Goal: Obtain resource: Download file/media

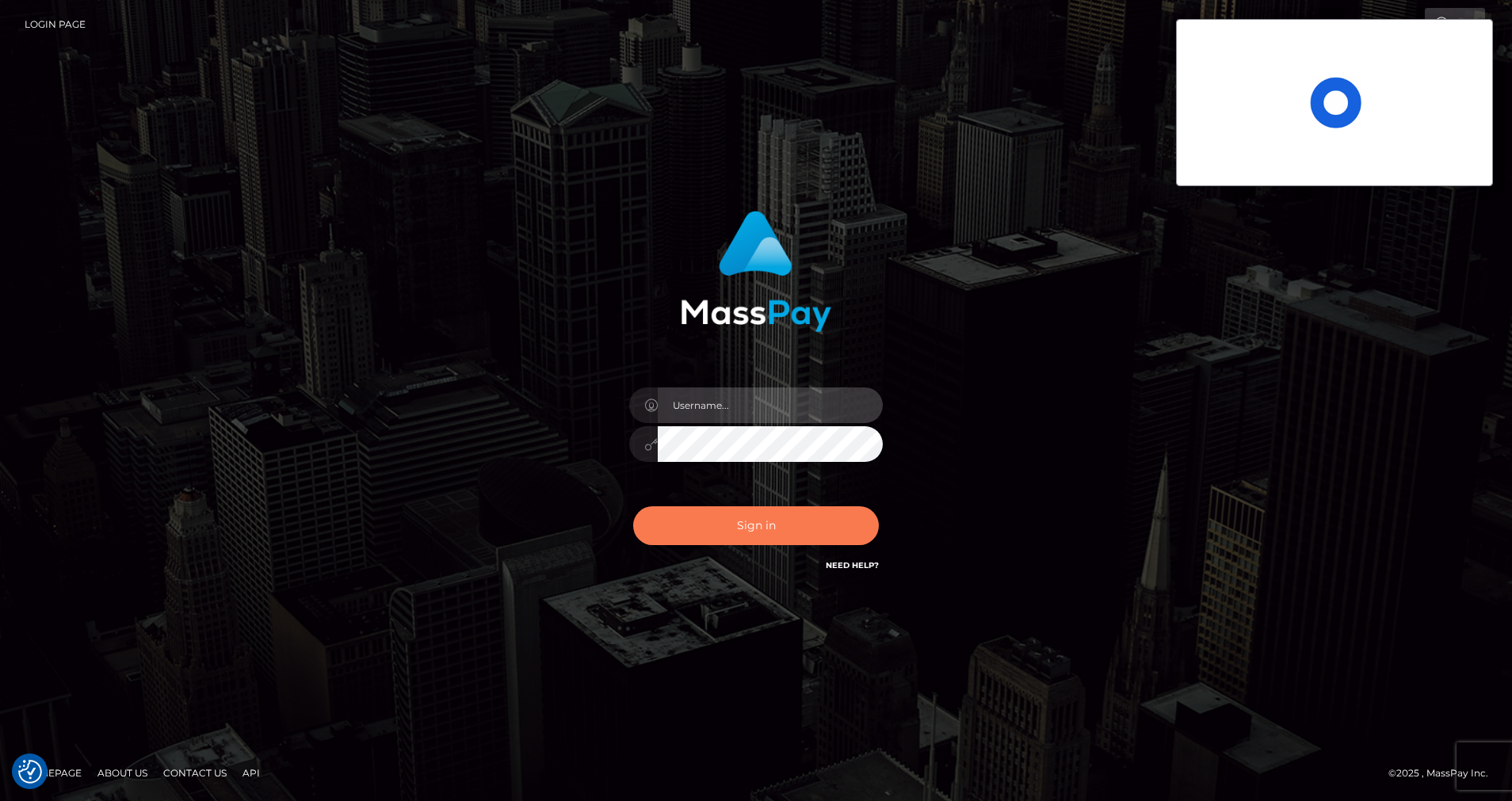
type input "cris.silversocial"
click at [745, 527] on button "Sign in" at bounding box center [756, 525] width 246 height 39
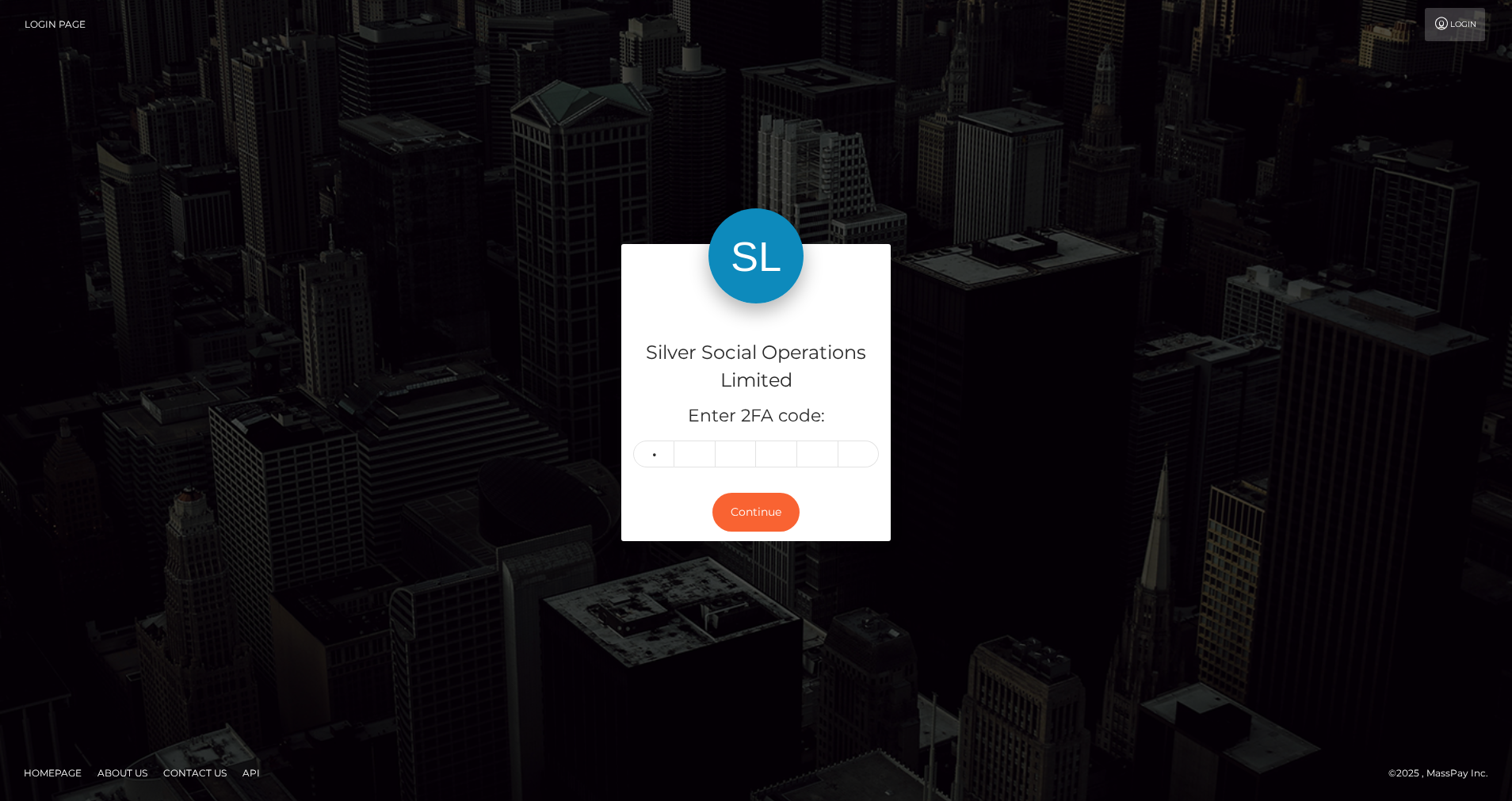
type input "9"
type input "1"
type input "0"
type input "5"
type input "9"
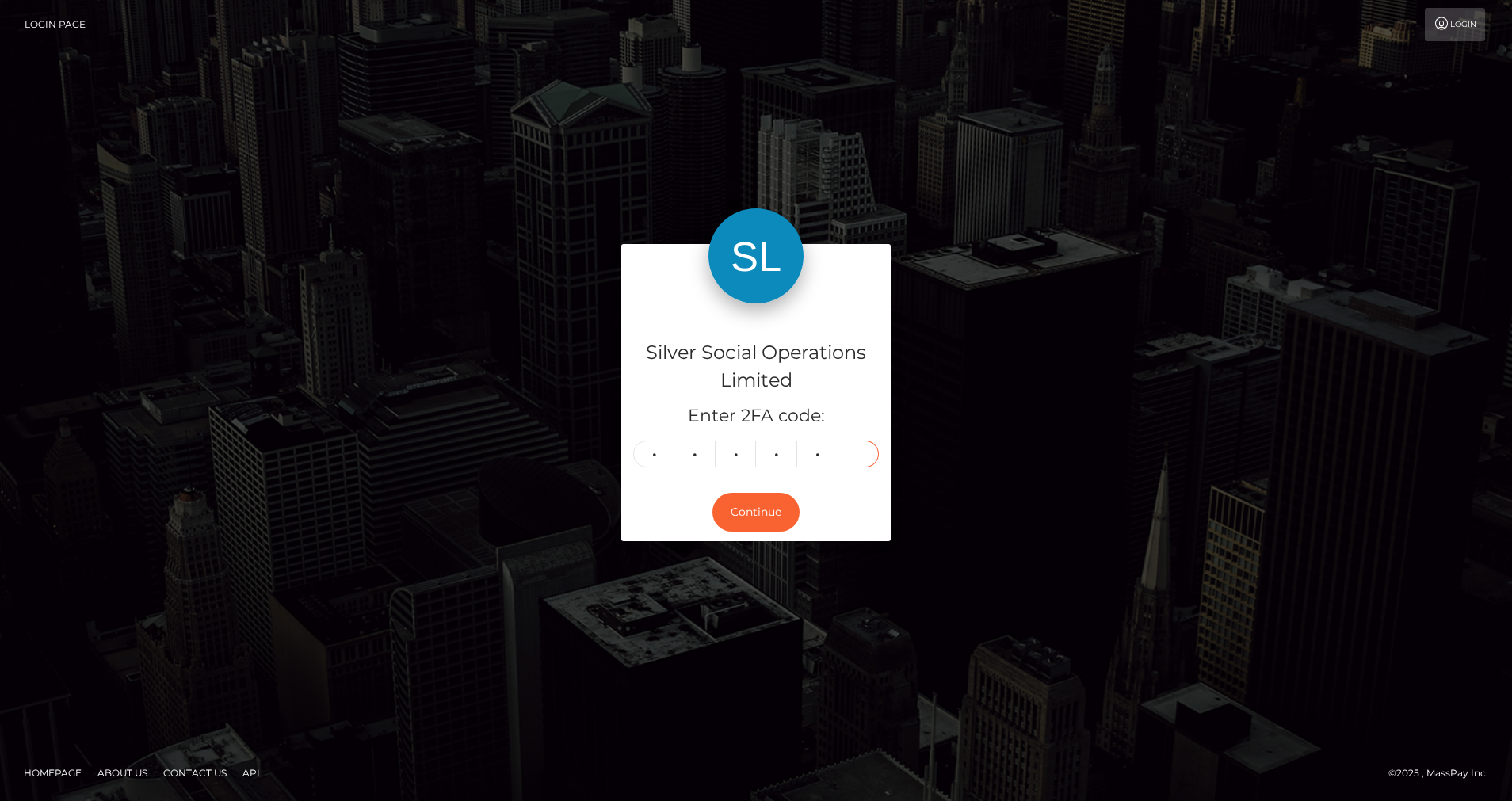
type input "3"
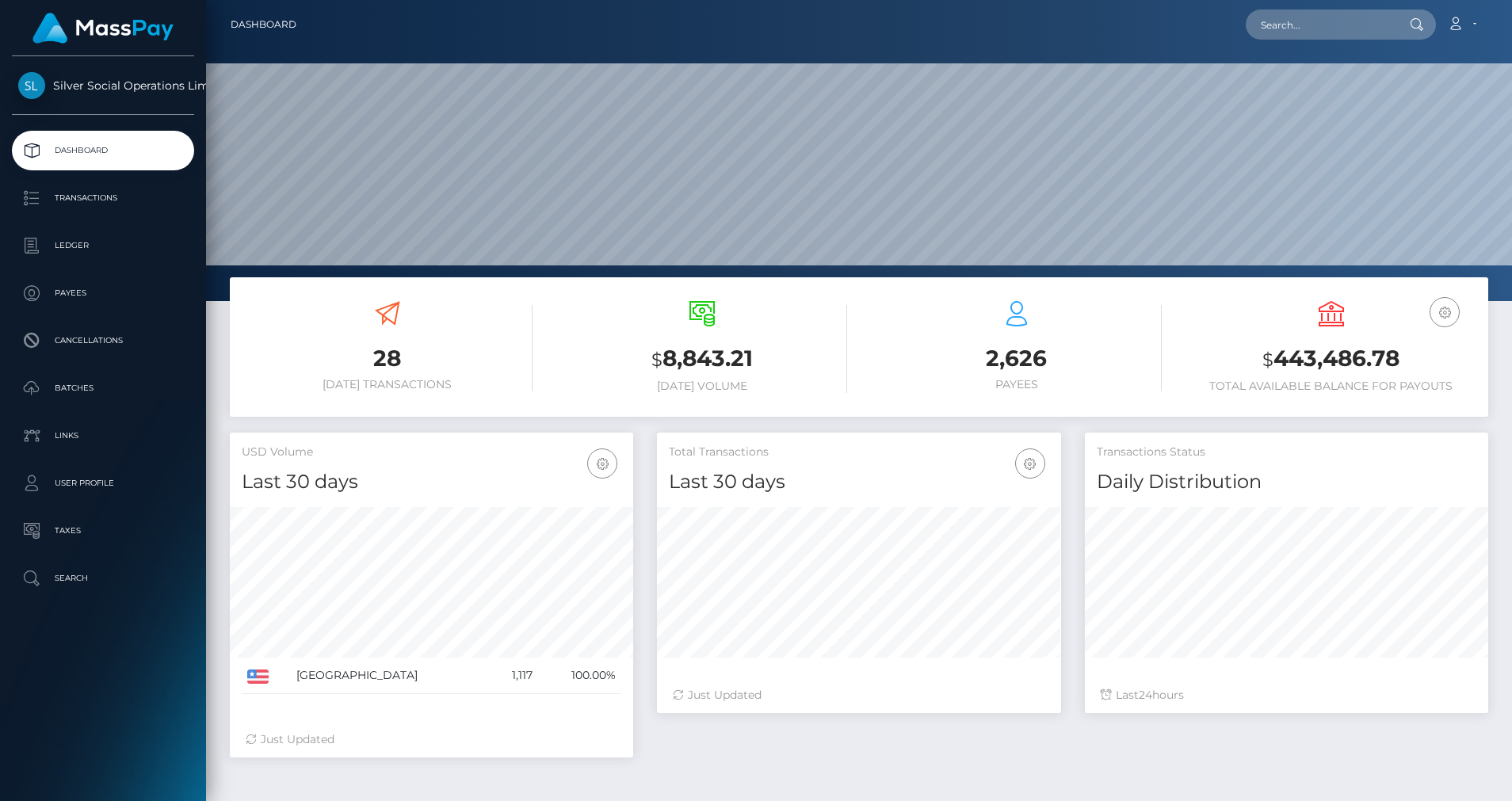
scroll to position [281, 404]
click at [64, 236] on p "Ledger" at bounding box center [103, 246] width 170 height 24
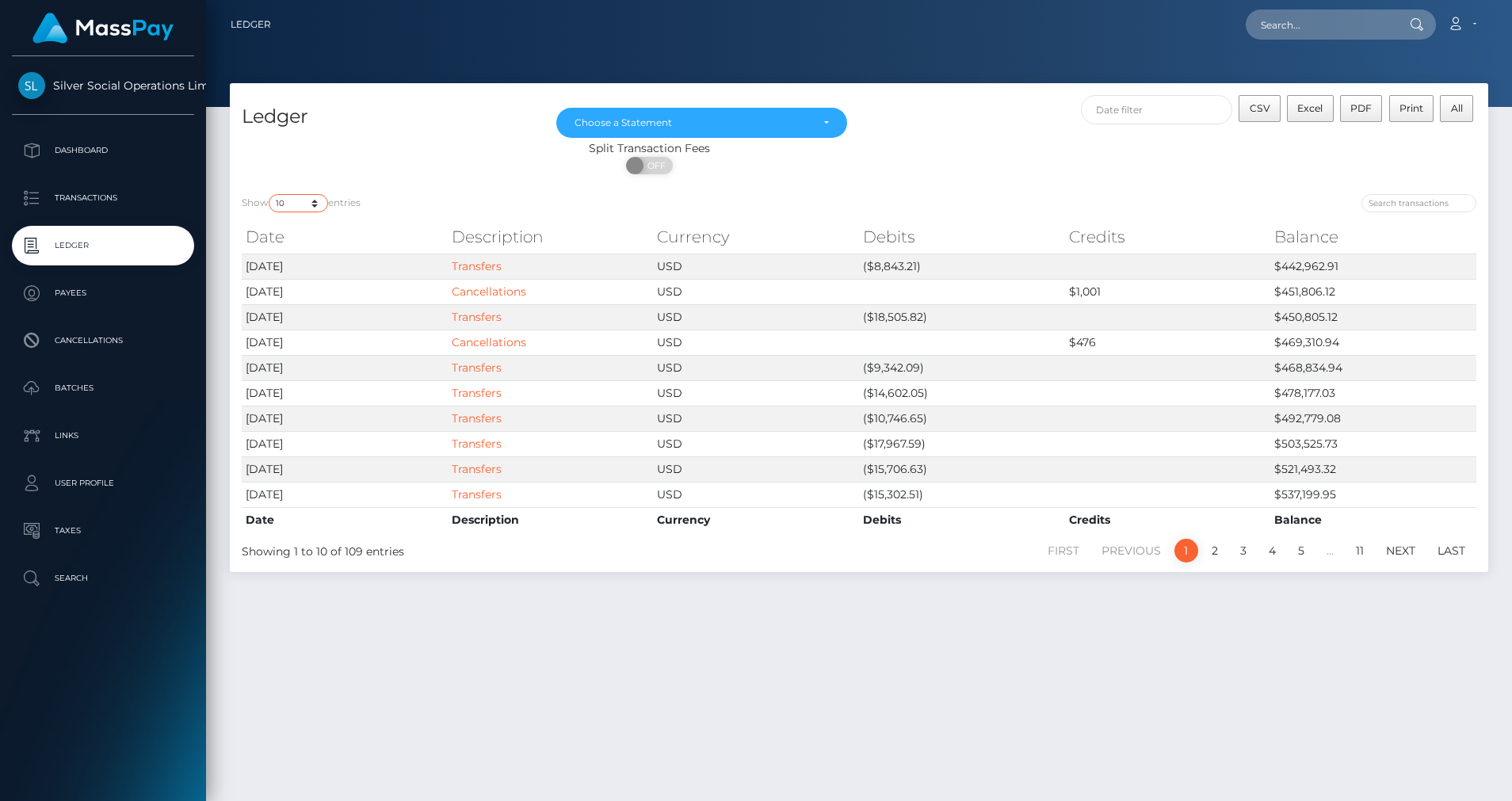
click at [317, 207] on select "10 25 50 100 250" at bounding box center [298, 203] width 60 height 18
select select "50"
click at [271, 194] on select "10 25 50 100 250" at bounding box center [298, 203] width 60 height 18
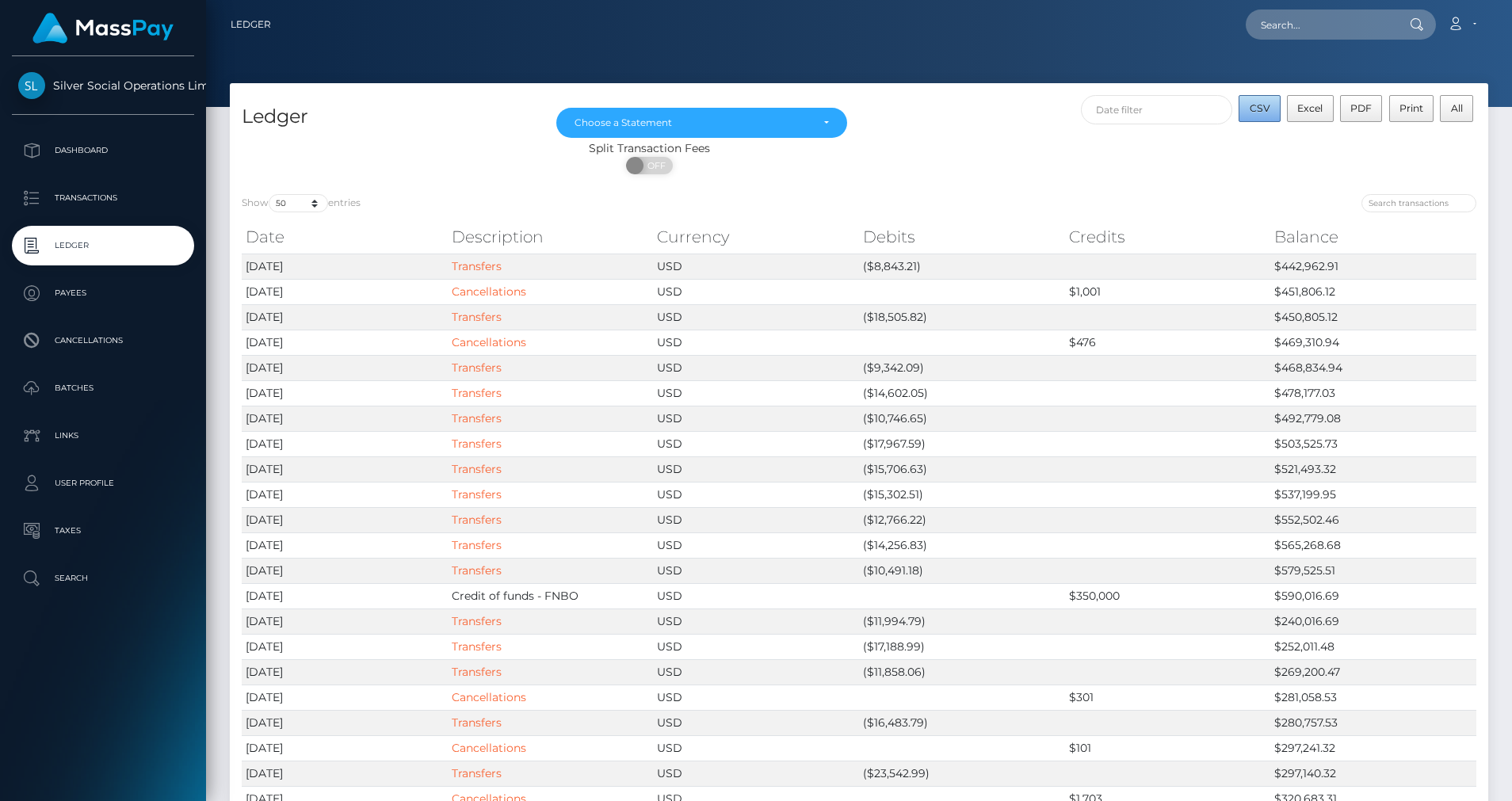
click at [1264, 100] on button "CSV" at bounding box center [1259, 108] width 42 height 27
click at [801, 122] on div "Choose a Statement" at bounding box center [692, 122] width 236 height 13
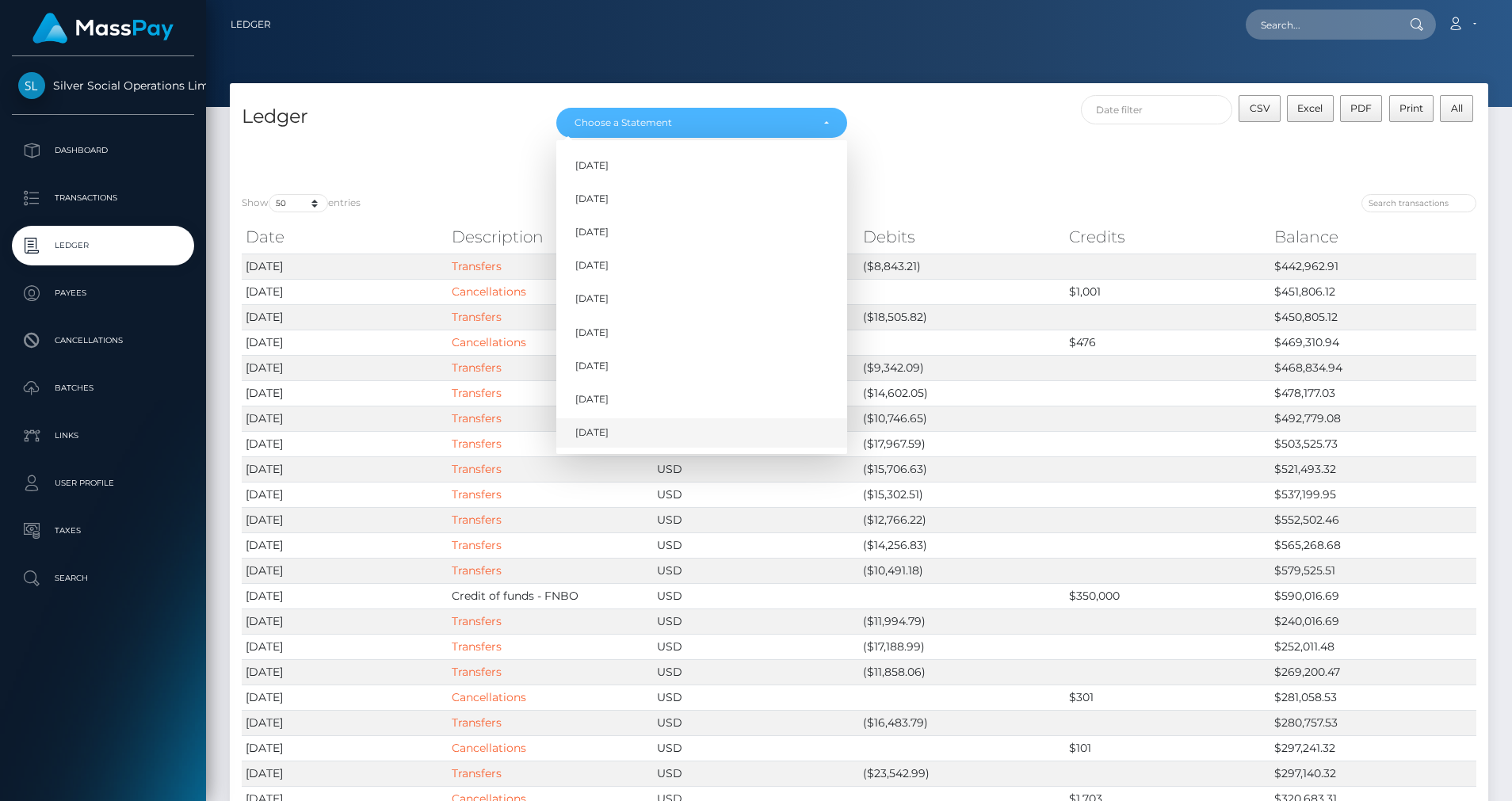
click at [599, 422] on link "Sep 2025" at bounding box center [701, 433] width 290 height 29
select select "Sep 2025"
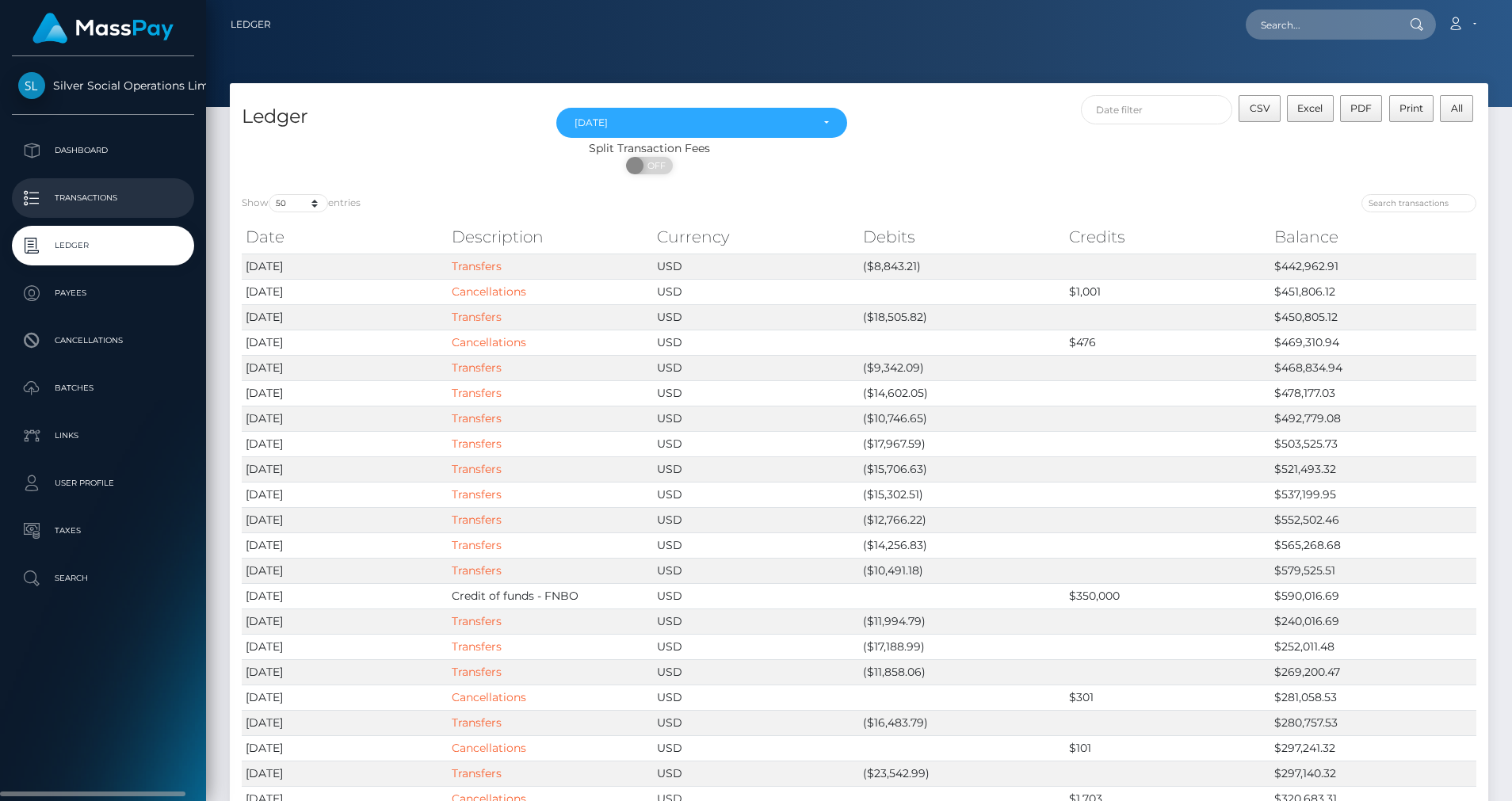
click at [88, 192] on p "Transactions" at bounding box center [103, 198] width 170 height 24
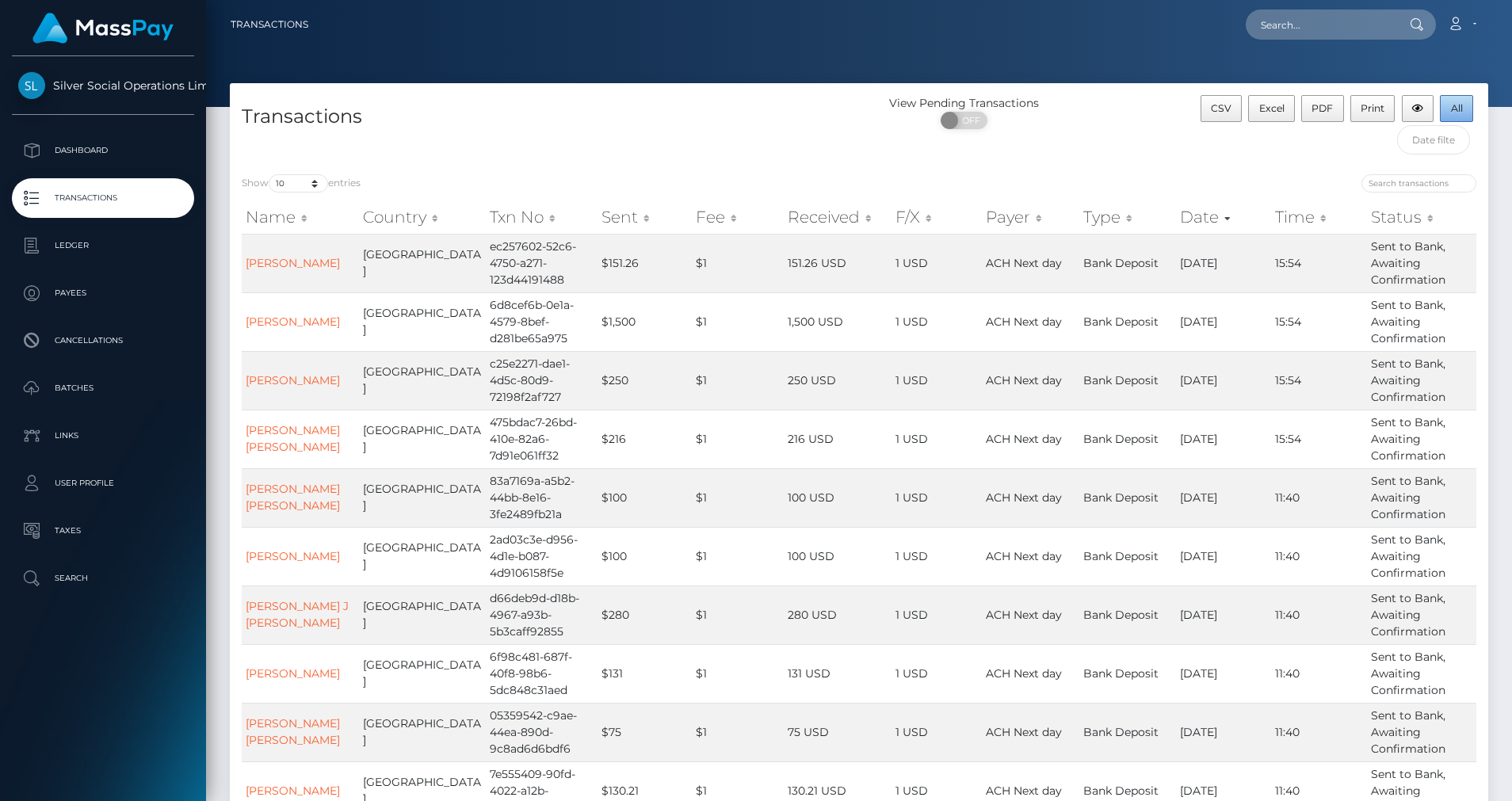
click at [1451, 111] on span "All" at bounding box center [1456, 107] width 12 height 12
